Goal: Task Accomplishment & Management: Complete application form

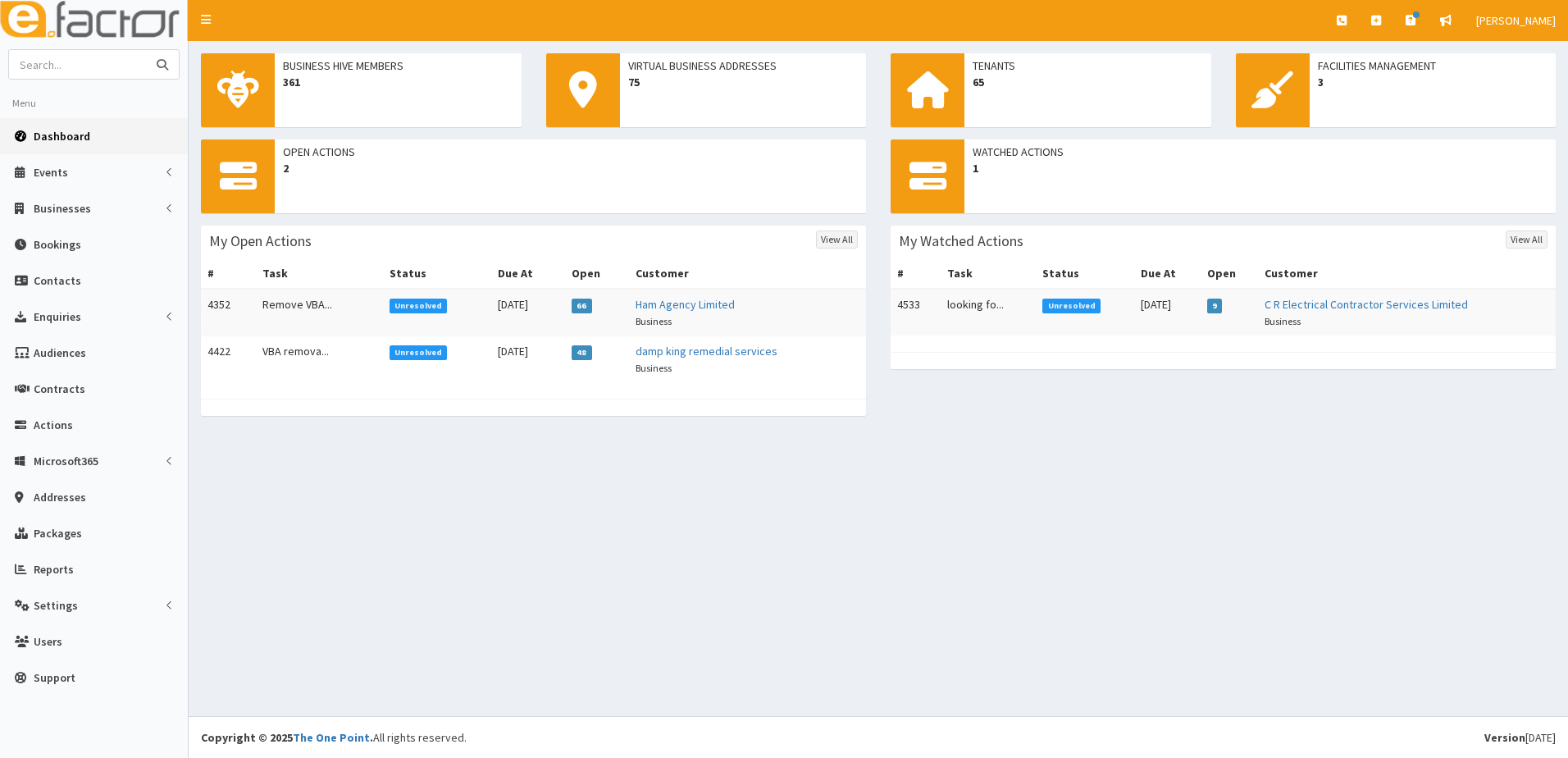
click at [74, 61] on input "text" at bounding box center [78, 64] width 138 height 29
type input "sit"
click at [146, 50] on button "submit" at bounding box center [162, 64] width 33 height 29
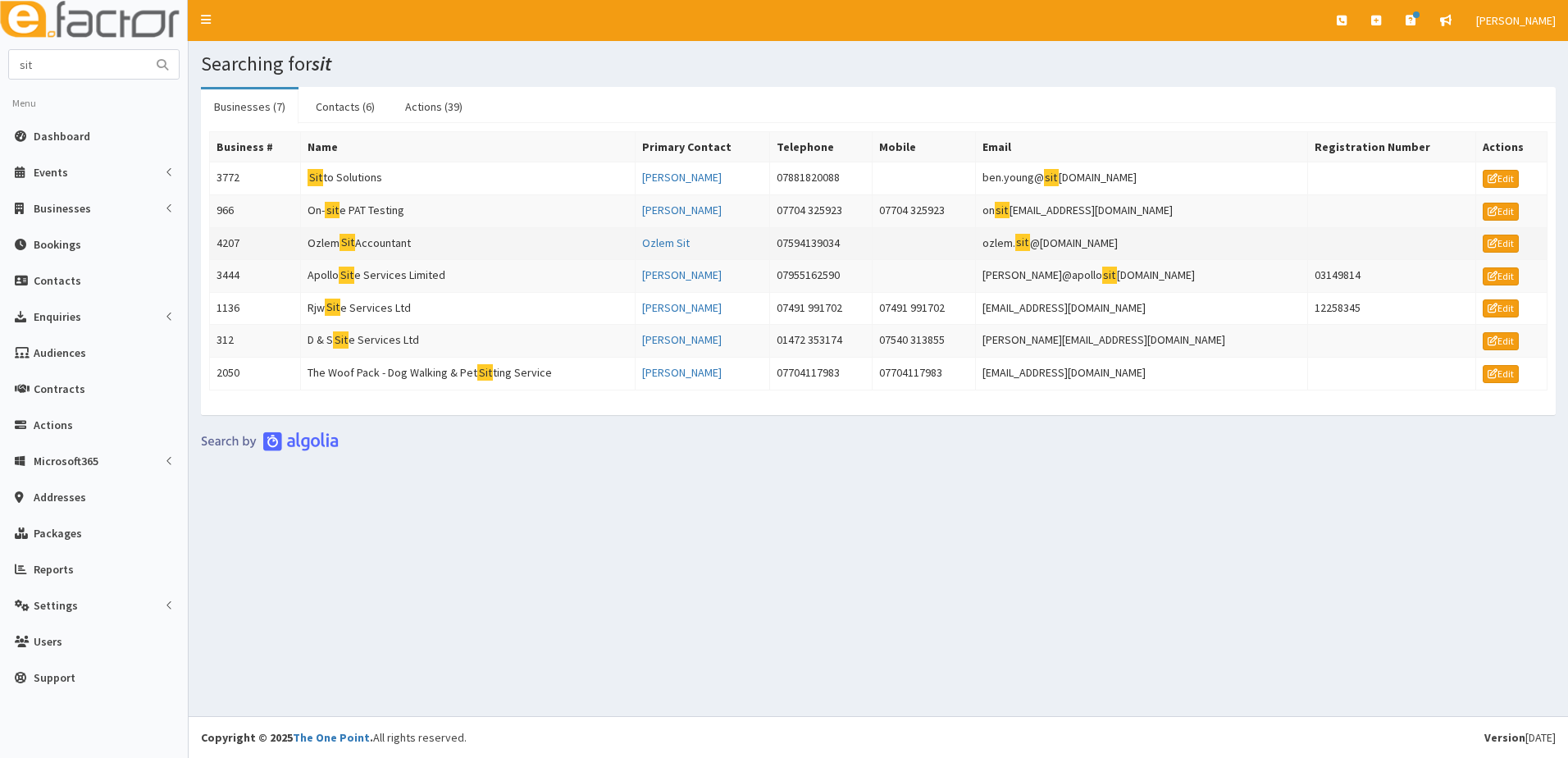
click at [244, 242] on td "4207" at bounding box center [256, 243] width 91 height 33
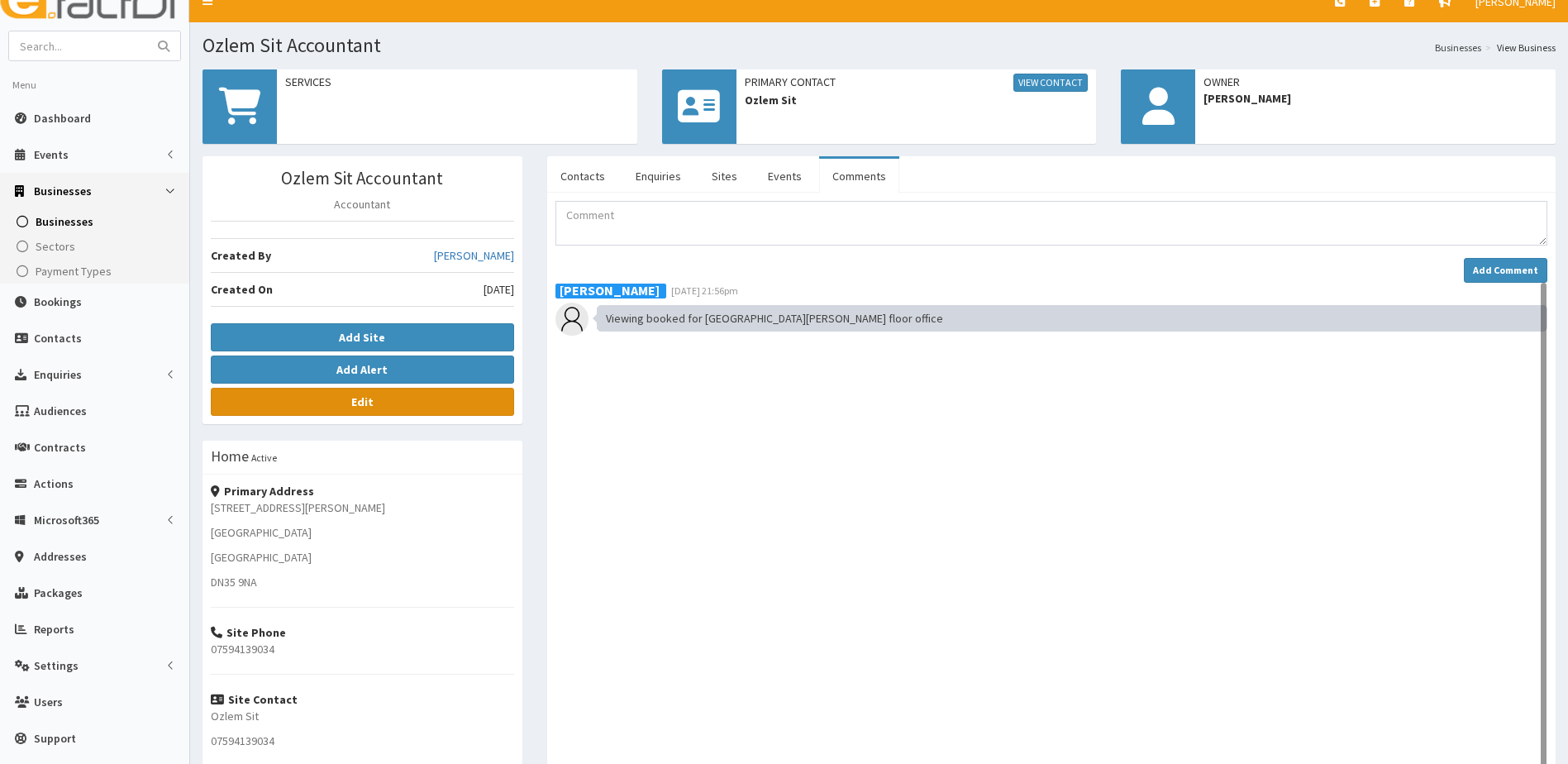
scroll to position [18, 0]
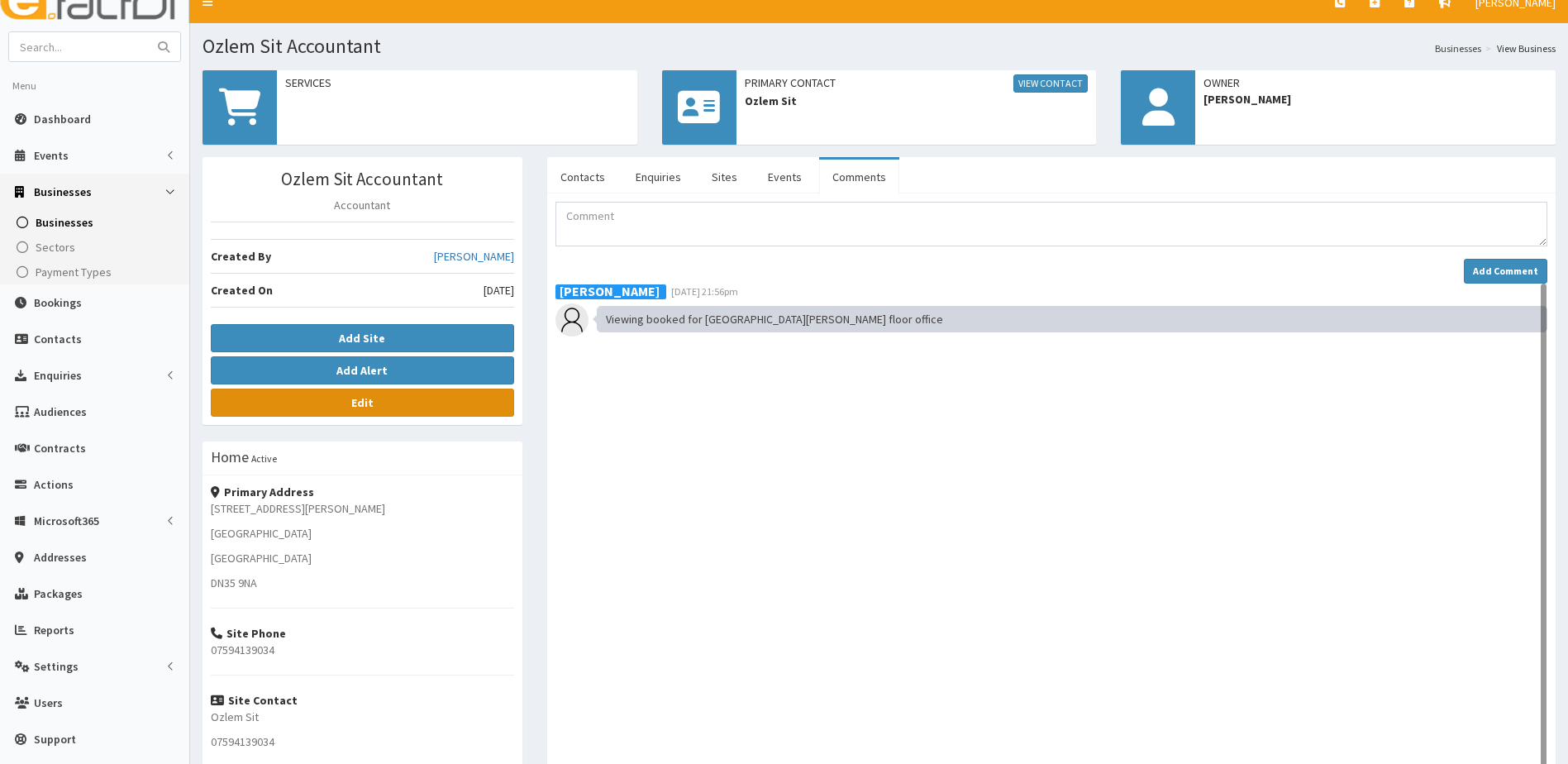
click at [400, 408] on link "Edit" at bounding box center [362, 402] width 304 height 28
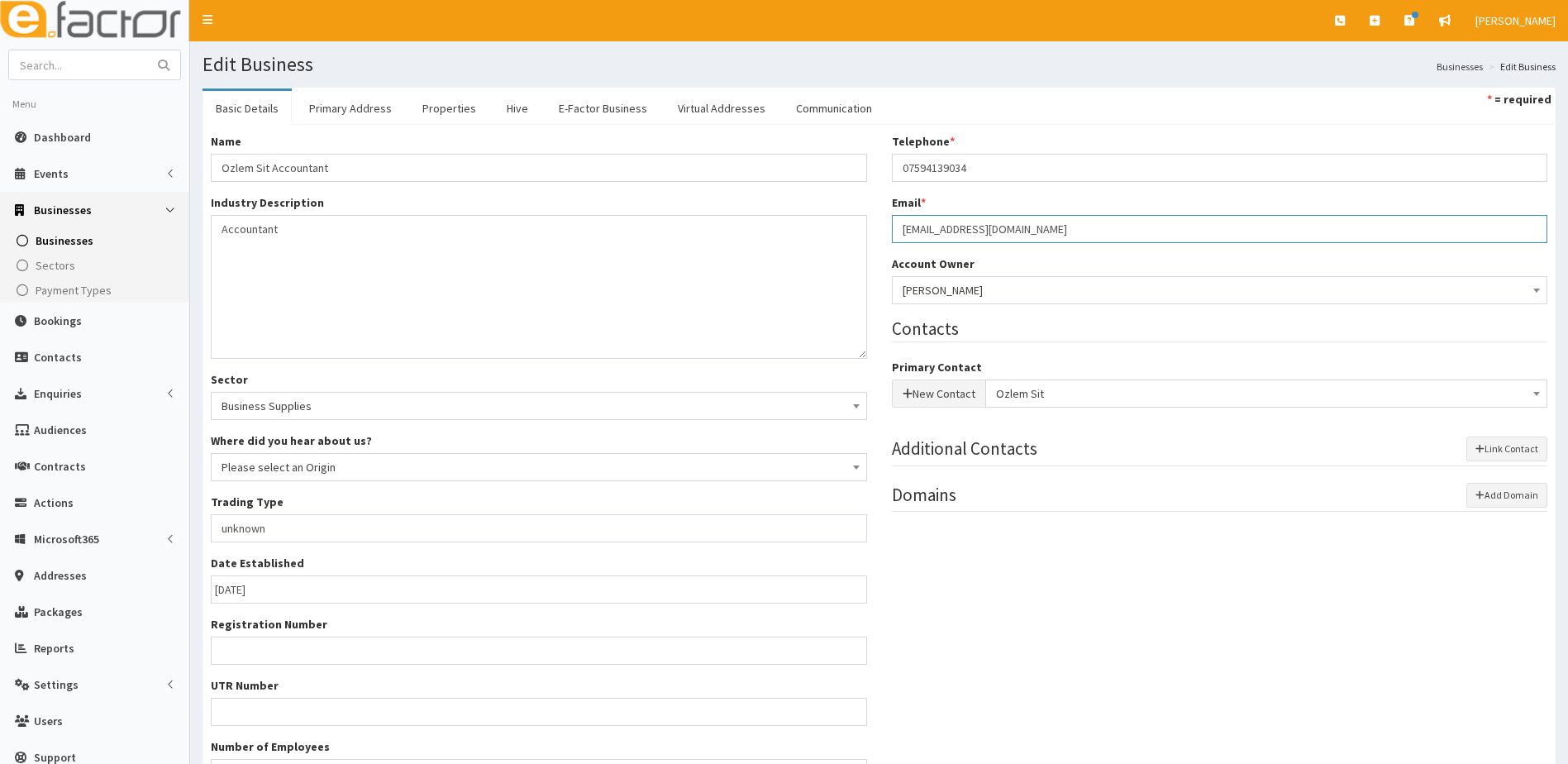
click at [1052, 228] on input "[EMAIL_ADDRESS][DOMAIN_NAME]" at bounding box center [1219, 229] width 656 height 28
drag, startPoint x: 1041, startPoint y: 231, endPoint x: 899, endPoint y: 242, distance: 142.4
click at [899, 242] on input "[EMAIL_ADDRESS][DOMAIN_NAME]" at bounding box center [1219, 229] width 656 height 28
click at [126, 288] on link "Payment Types" at bounding box center [97, 289] width 185 height 25
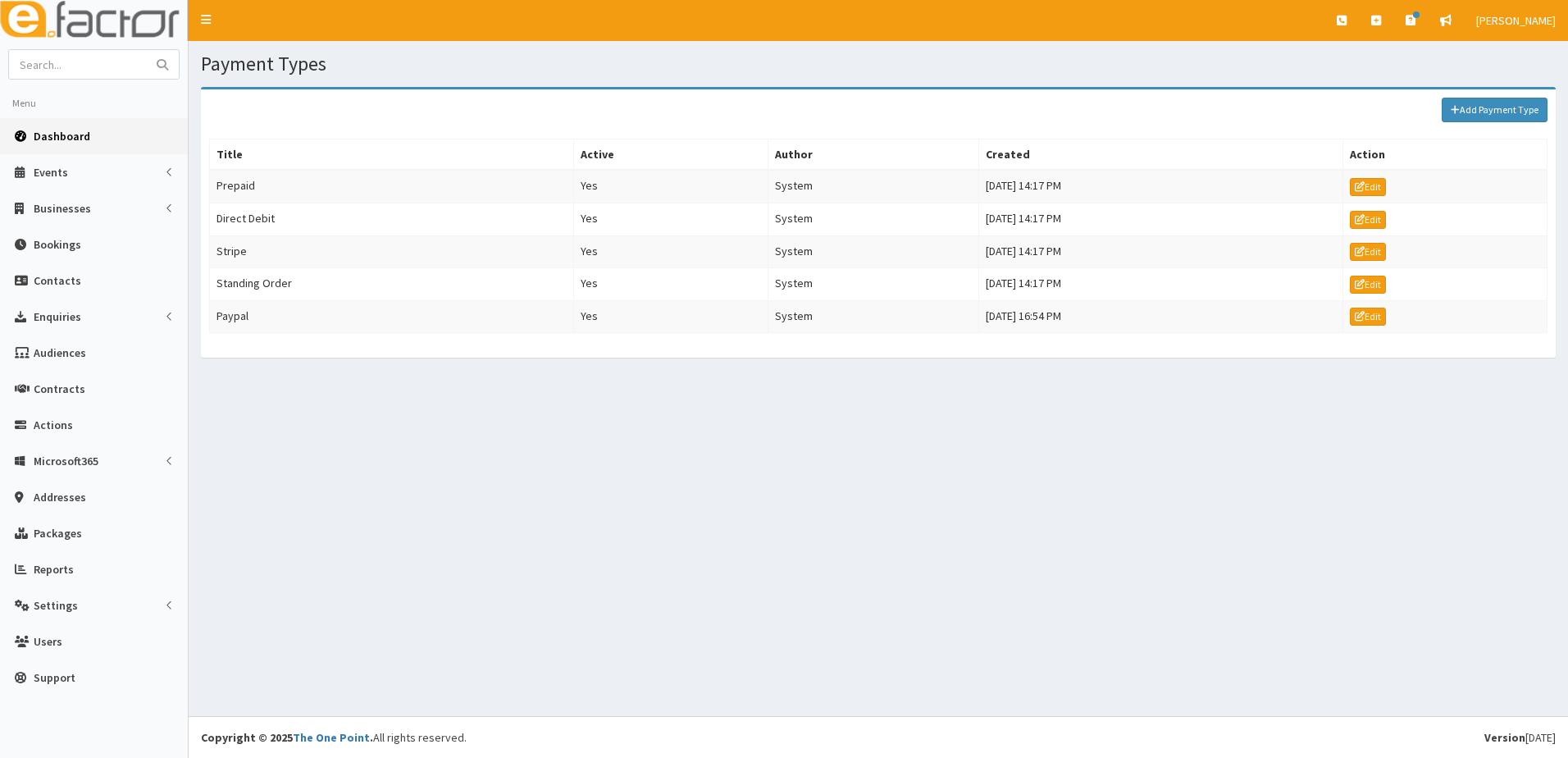
click at [66, 138] on span "Dashboard" at bounding box center [62, 136] width 57 height 14
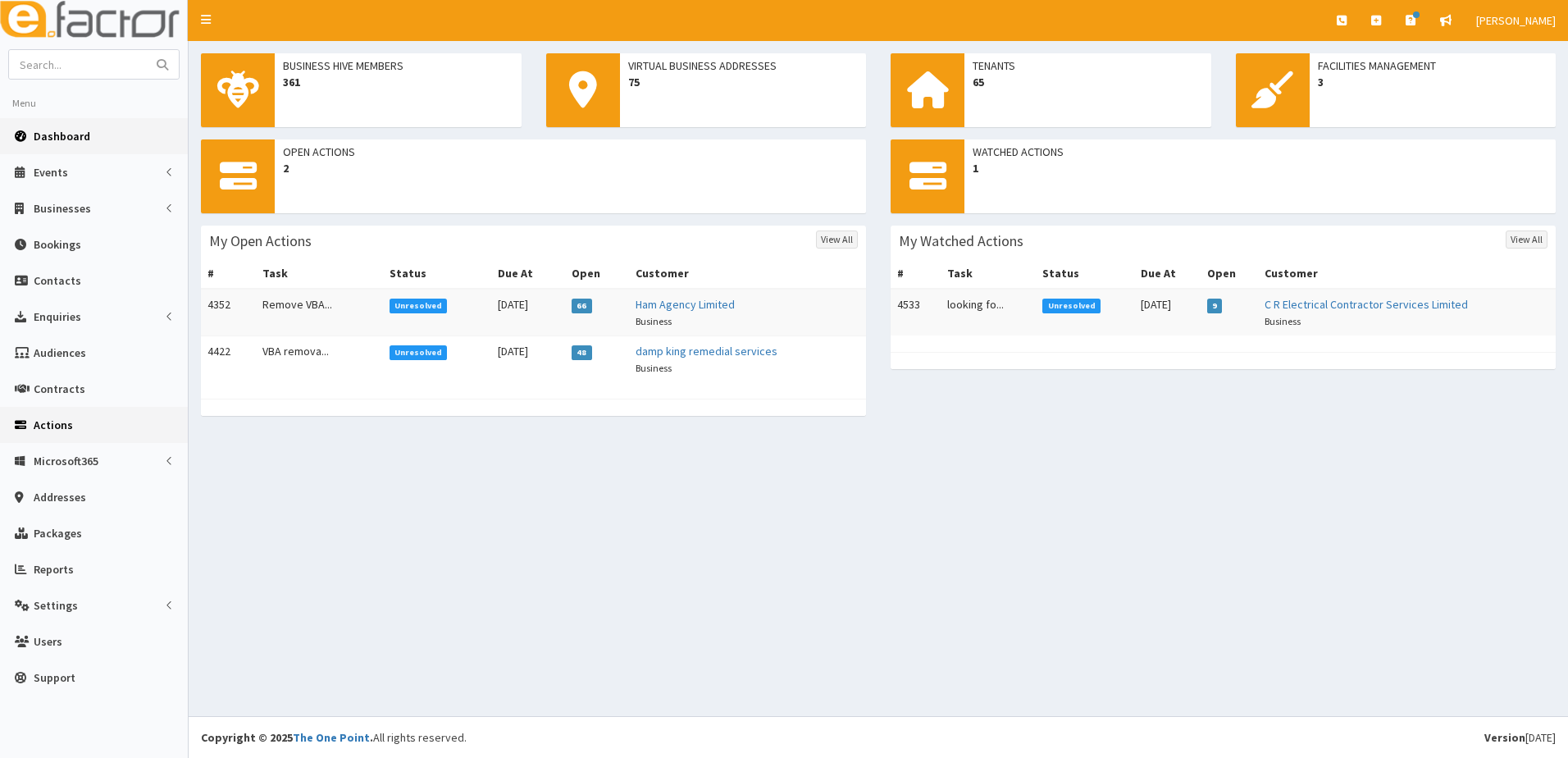
click at [57, 424] on span "Actions" at bounding box center [53, 425] width 40 height 14
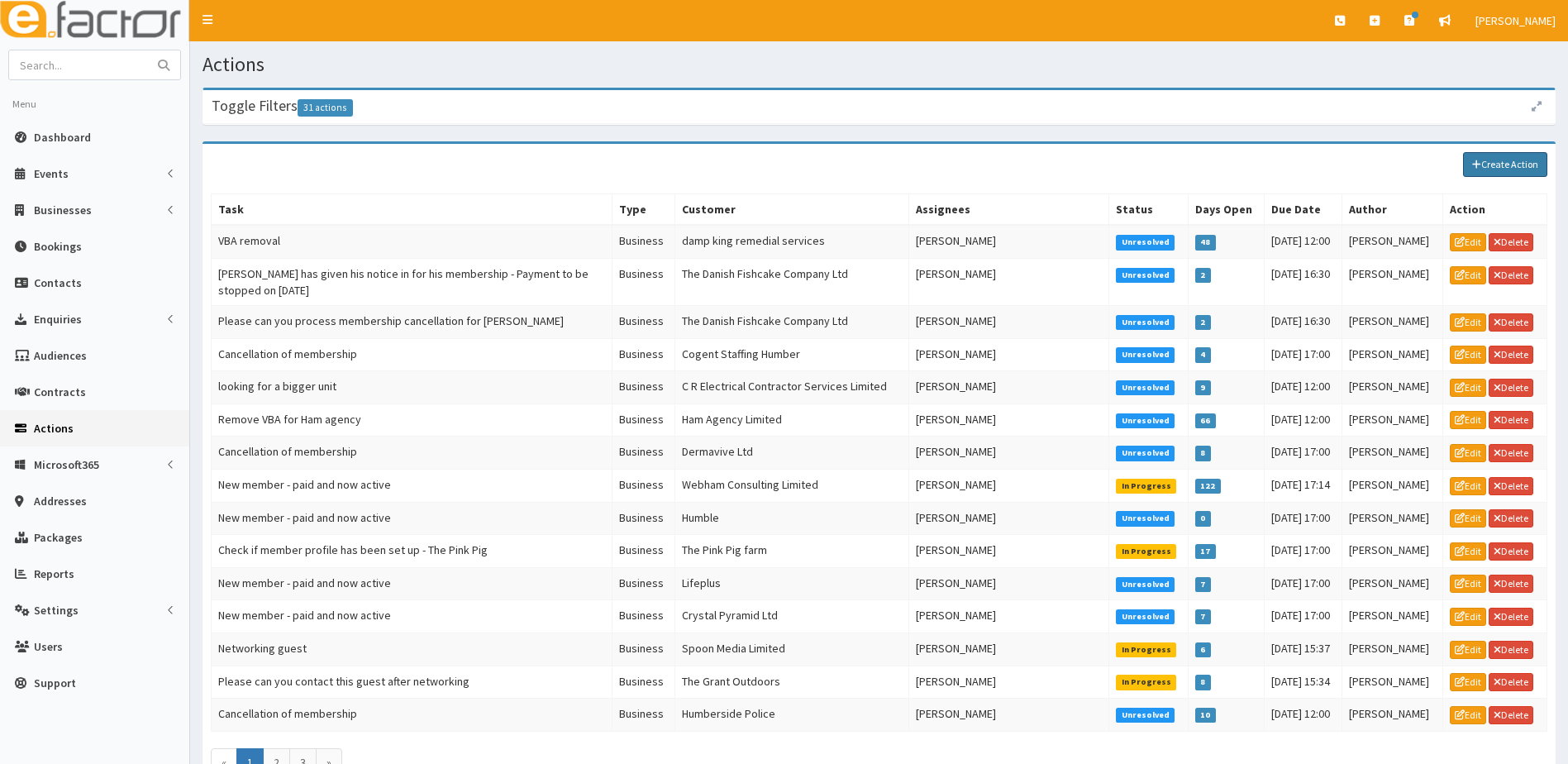
click at [1508, 172] on link "Create Action" at bounding box center [1505, 164] width 84 height 25
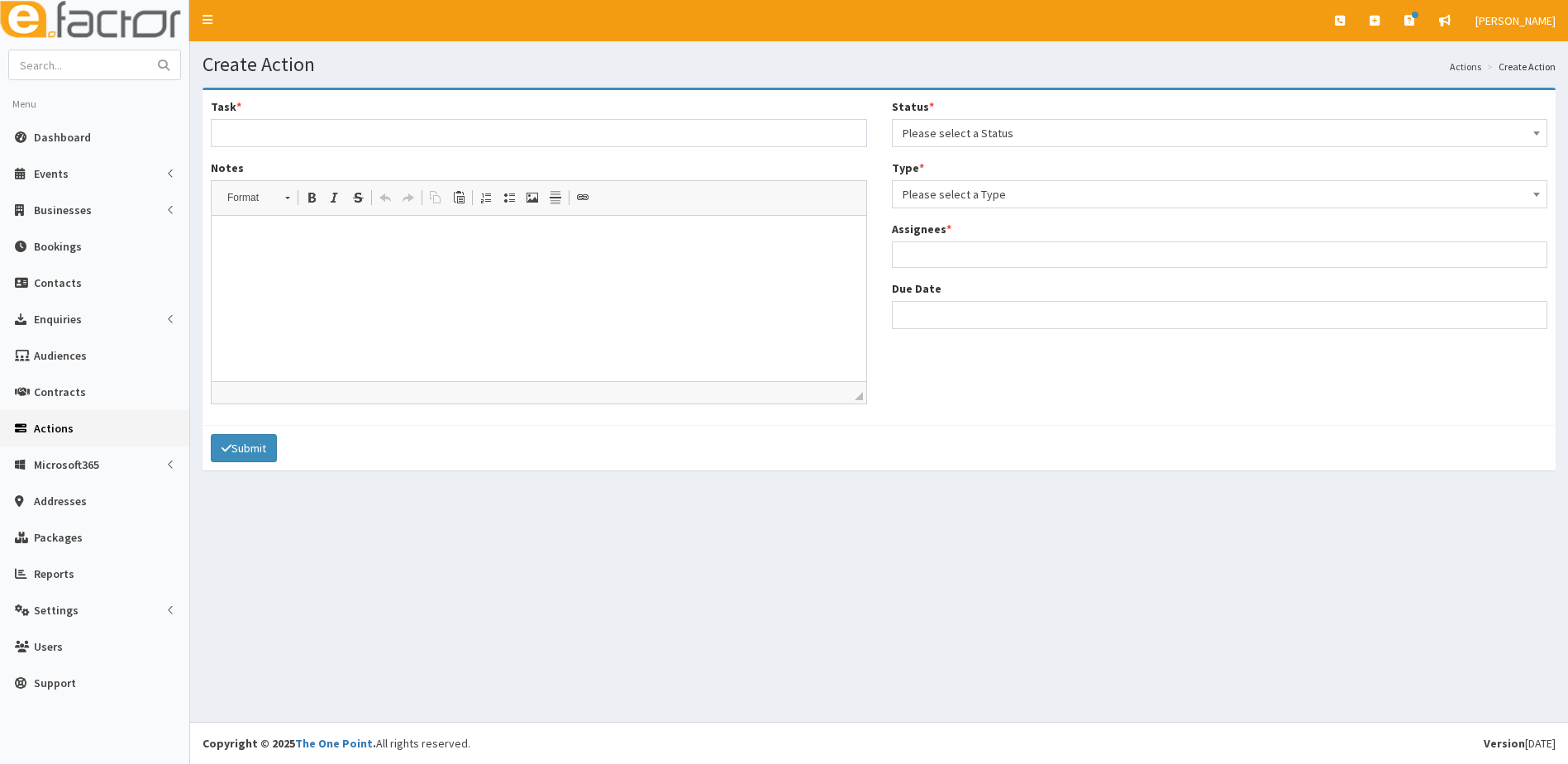
select select
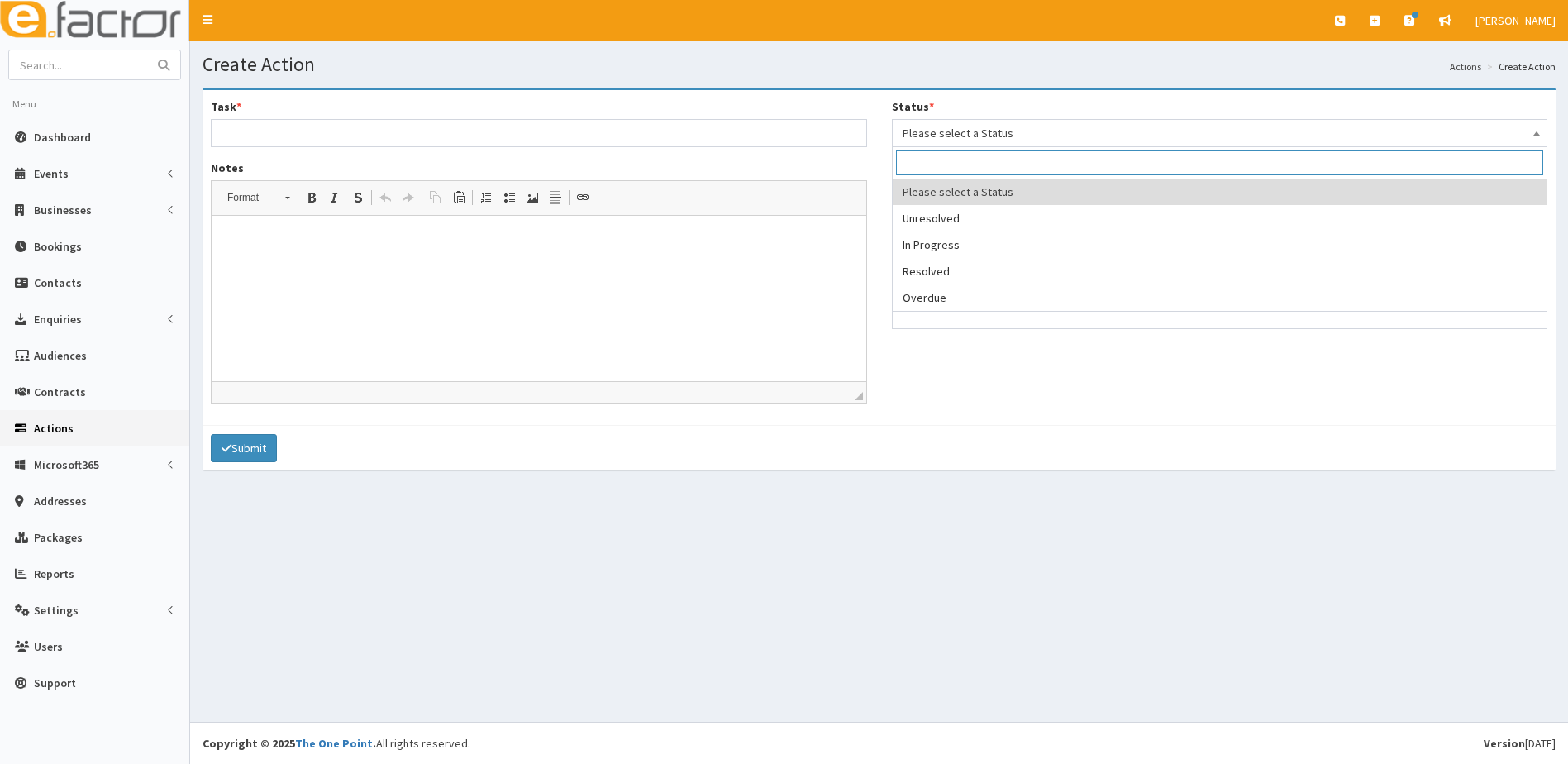
click at [948, 129] on span "Please select a Status" at bounding box center [1220, 133] width 635 height 23
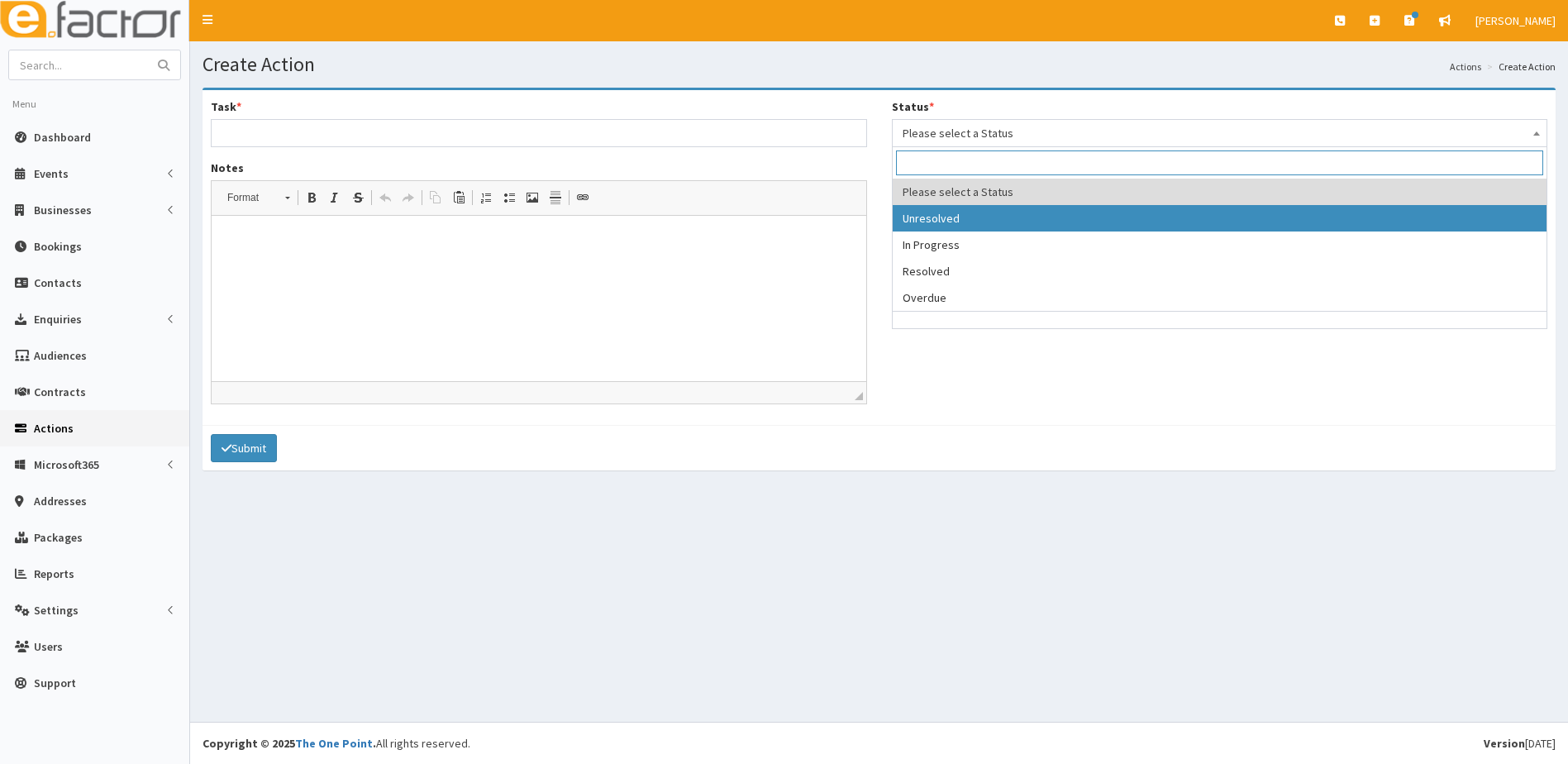
select select "1"
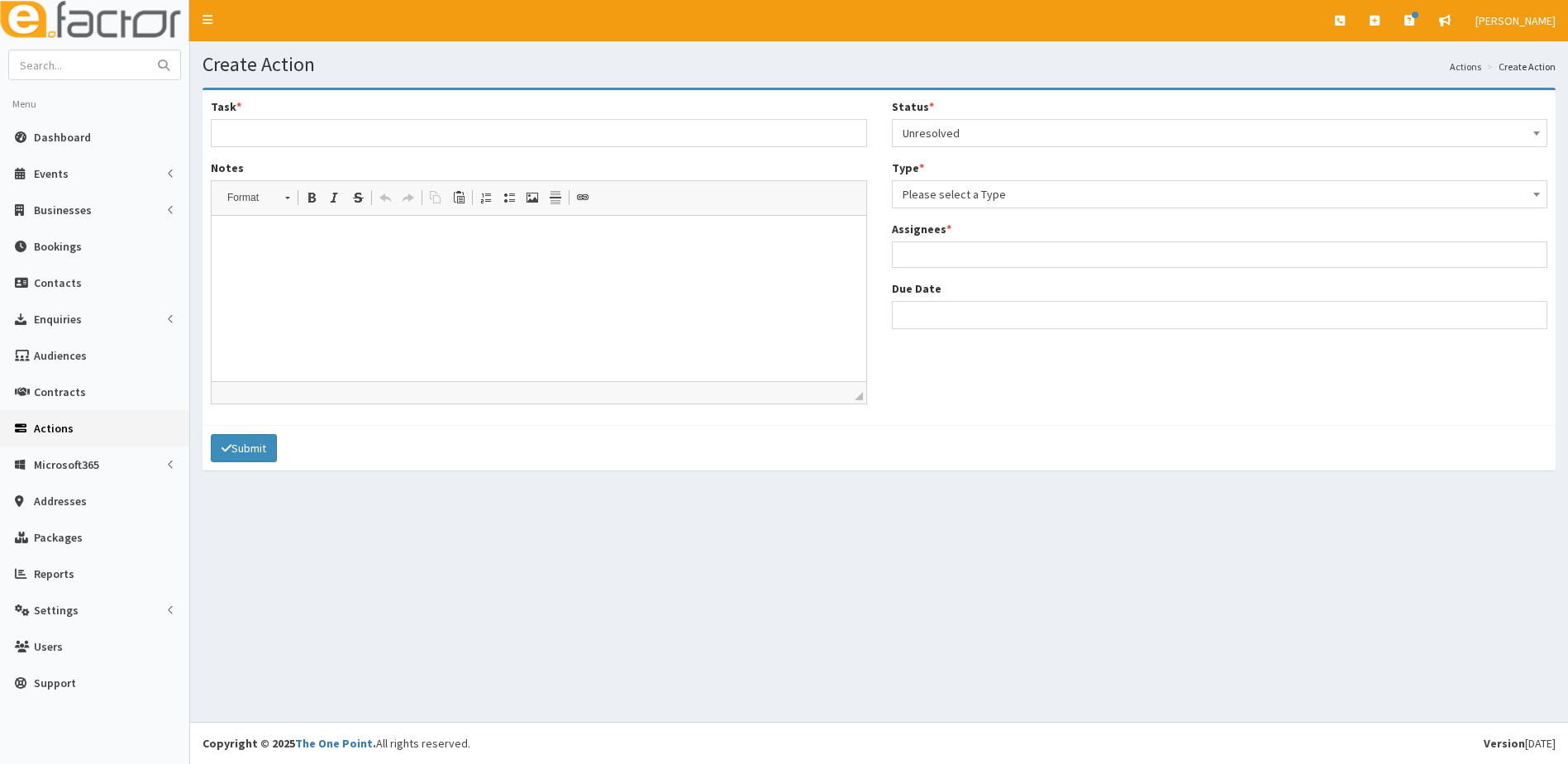
click at [945, 197] on span "Please select a Type" at bounding box center [1220, 194] width 635 height 23
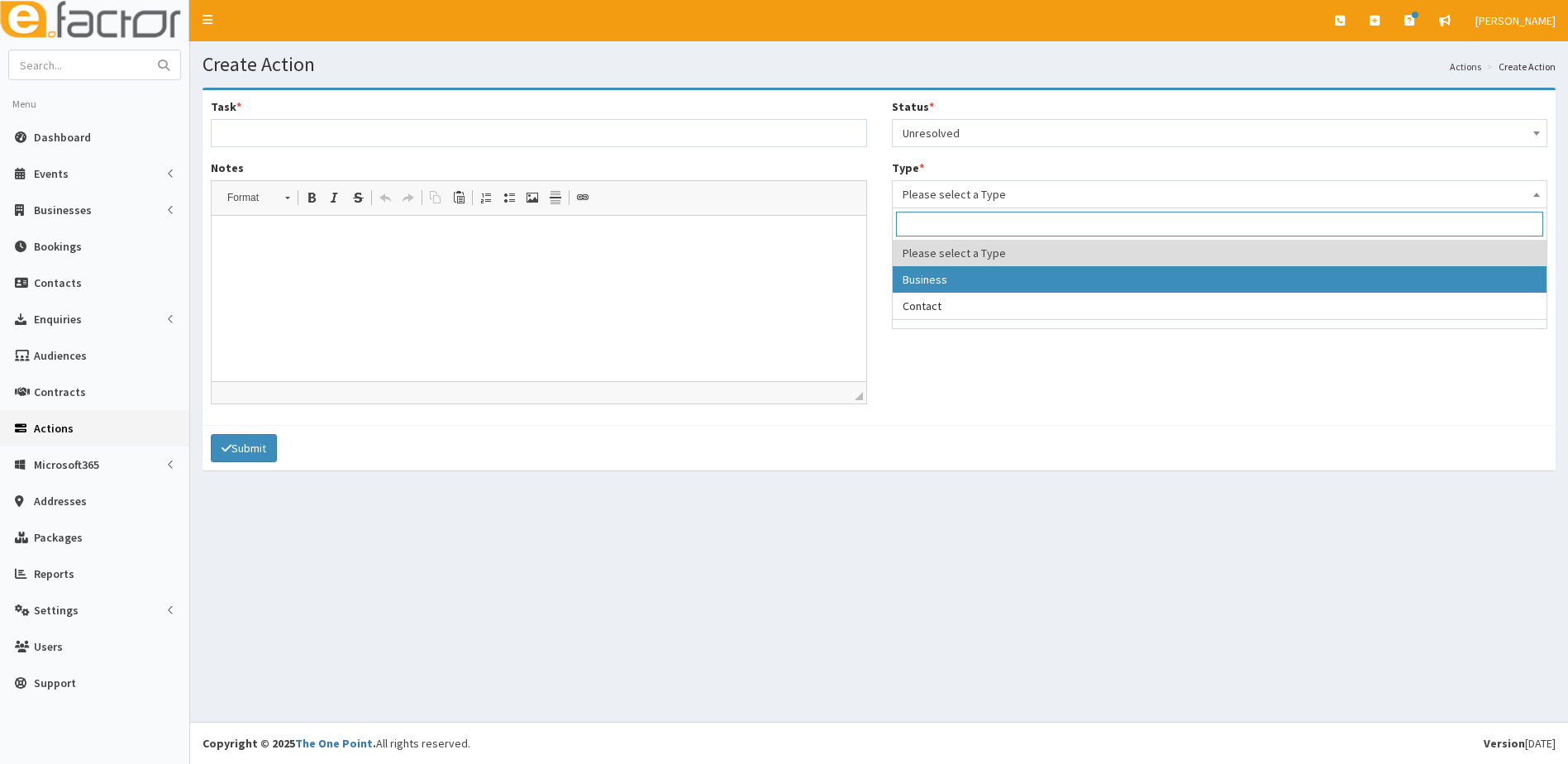
select select "business"
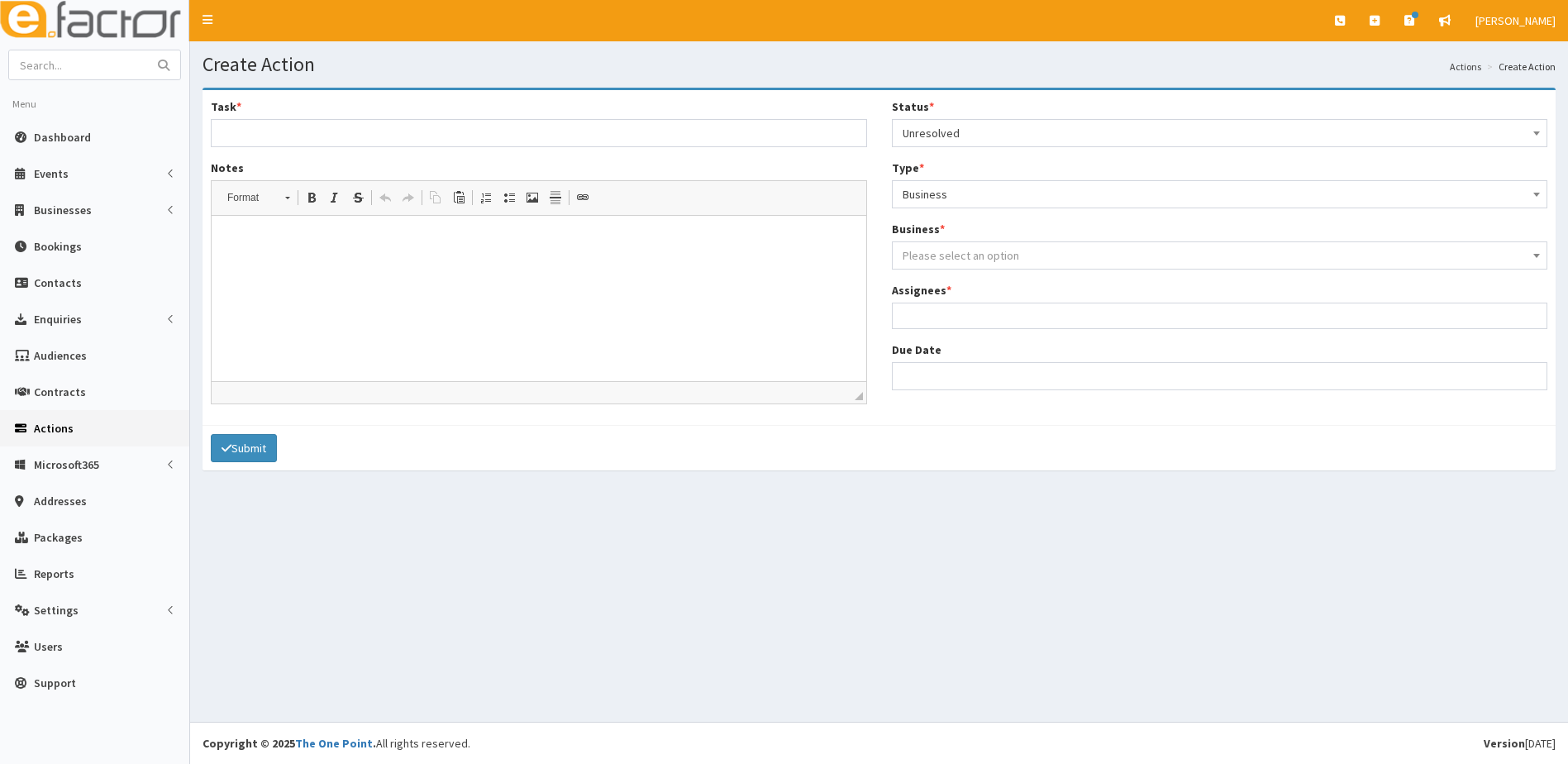
click at [940, 253] on span "Please select an option" at bounding box center [961, 254] width 117 height 14
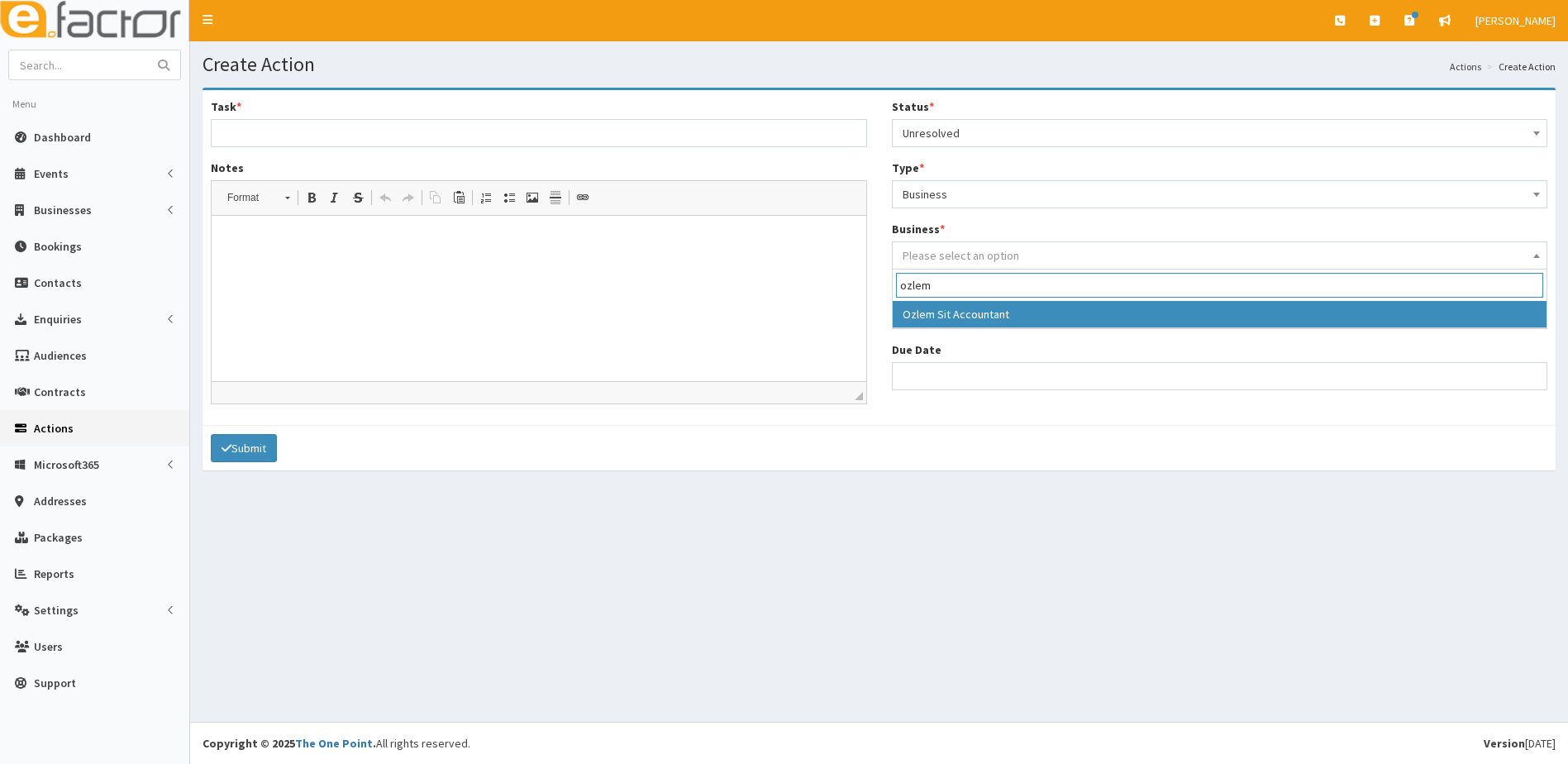
type input "ozlem"
select select "4207"
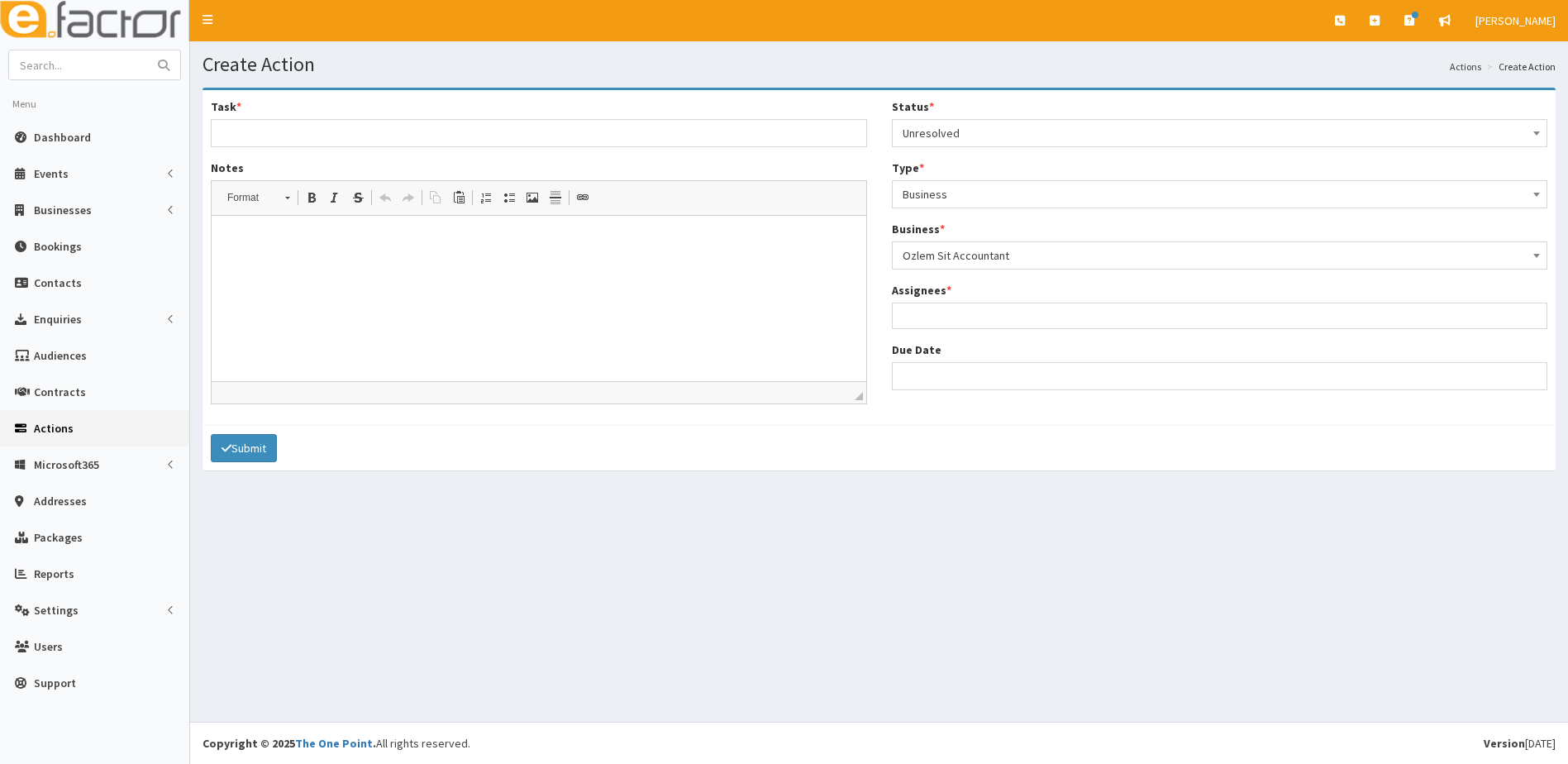
click at [929, 317] on ul at bounding box center [1219, 314] width 654 height 20
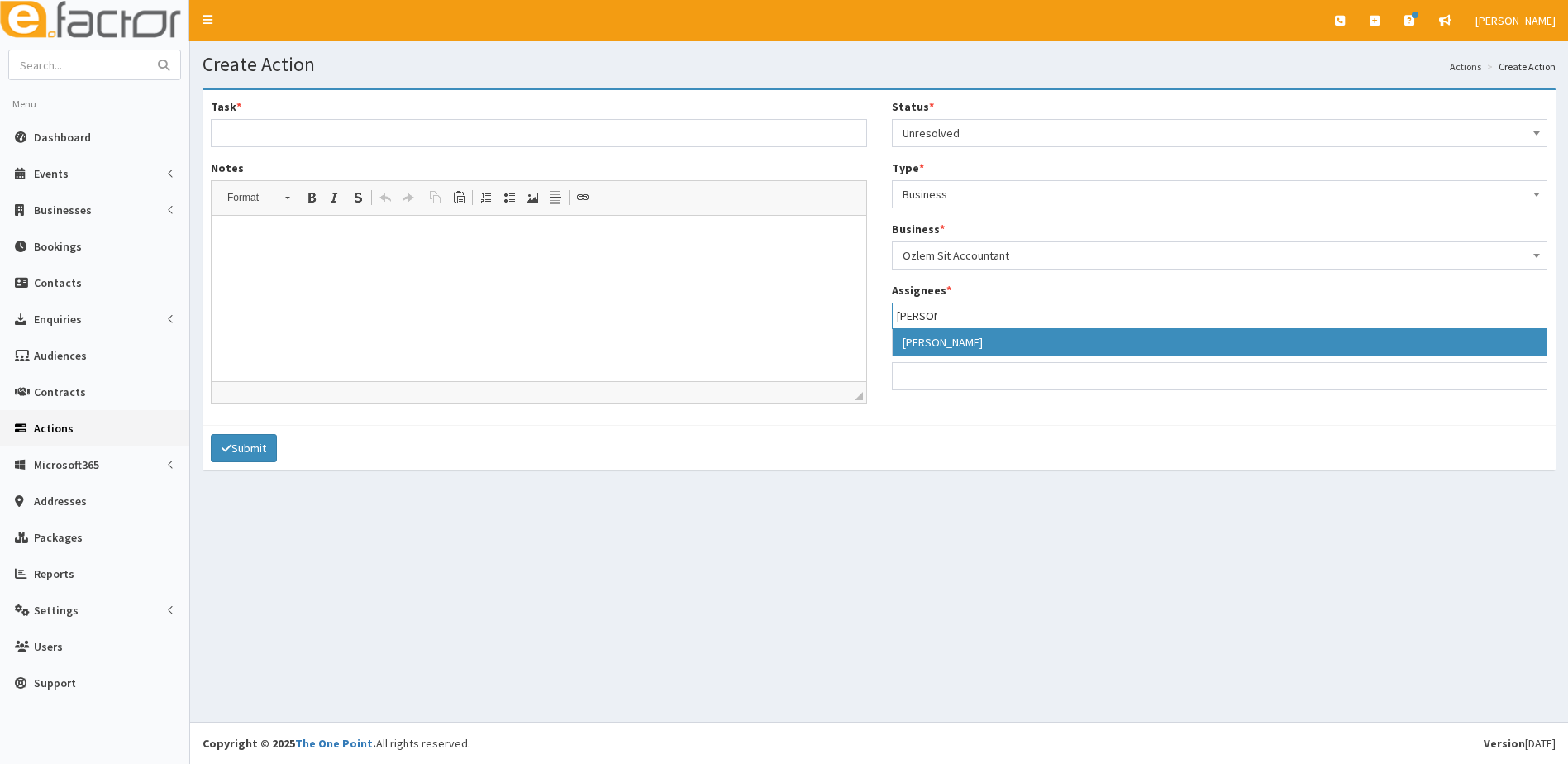
type input "[PERSON_NAME]"
select select "29"
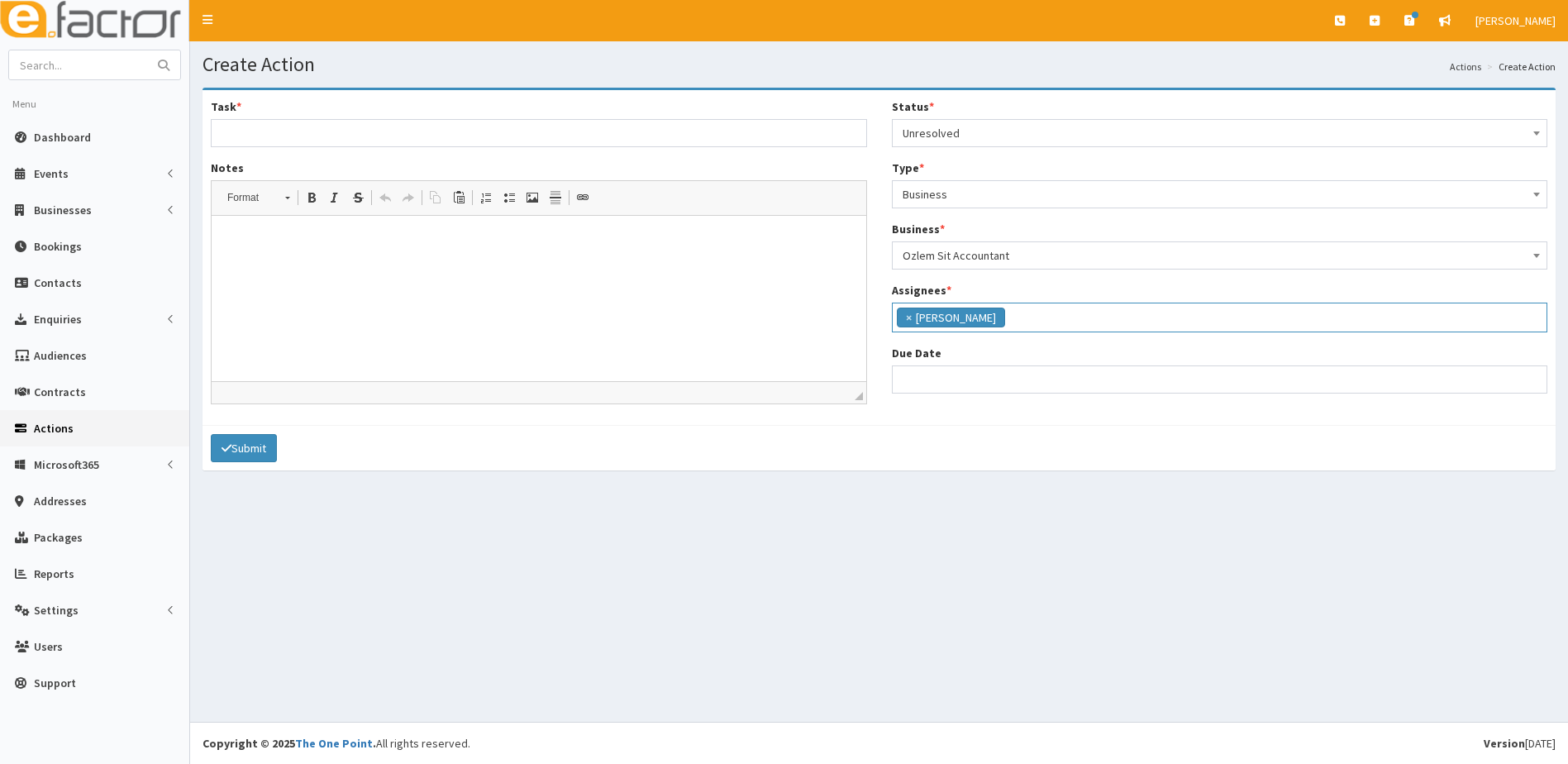
scroll to position [141, 0]
click at [235, 129] on input "Task *" at bounding box center [539, 133] width 656 height 28
type input "Looking for a list of grants available"
drag, startPoint x: 383, startPoint y: 442, endPoint x: 218, endPoint y: 234, distance: 265.5
click at [248, 244] on p at bounding box center [539, 241] width 622 height 17
